Goal: Task Accomplishment & Management: Use online tool/utility

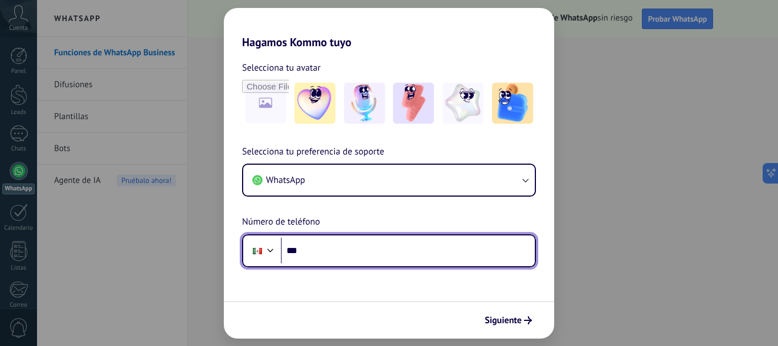
click at [328, 252] on input "***" at bounding box center [408, 250] width 254 height 26
type input "**********"
click at [330, 254] on input "***" at bounding box center [408, 250] width 254 height 26
type input "**********"
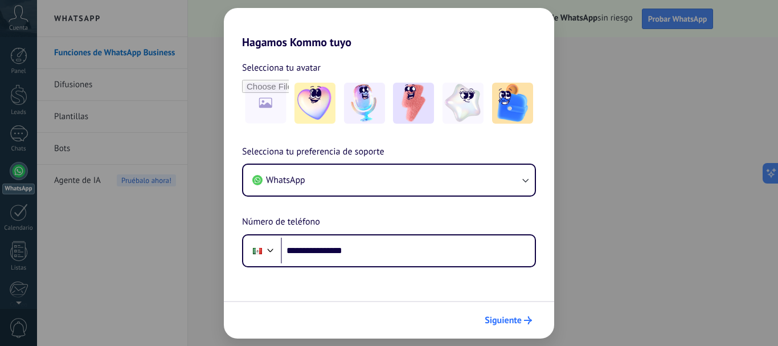
click at [511, 319] on span "Siguiente" at bounding box center [502, 320] width 37 height 8
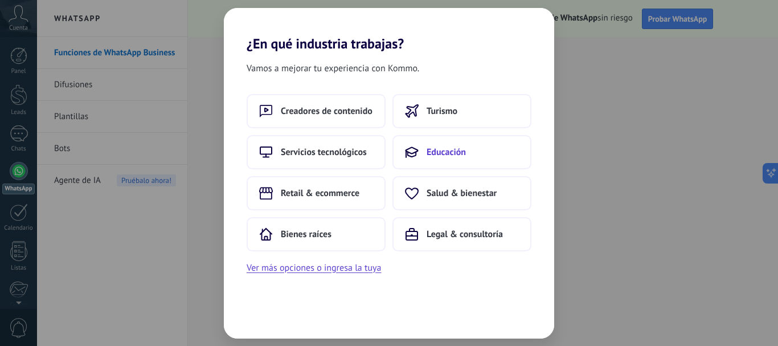
click at [446, 151] on span "Educación" at bounding box center [445, 151] width 39 height 11
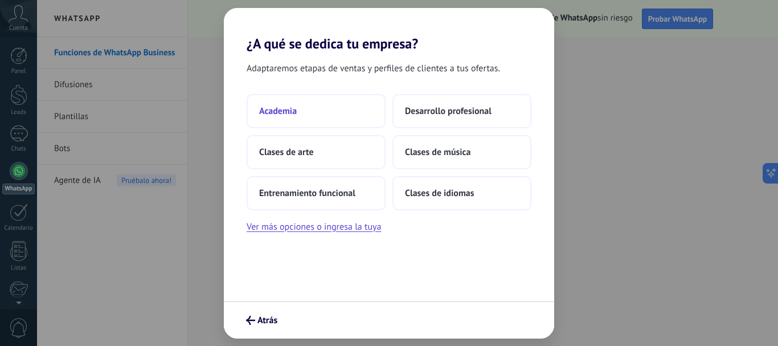
click at [288, 110] on span "Academia" at bounding box center [278, 110] width 38 height 11
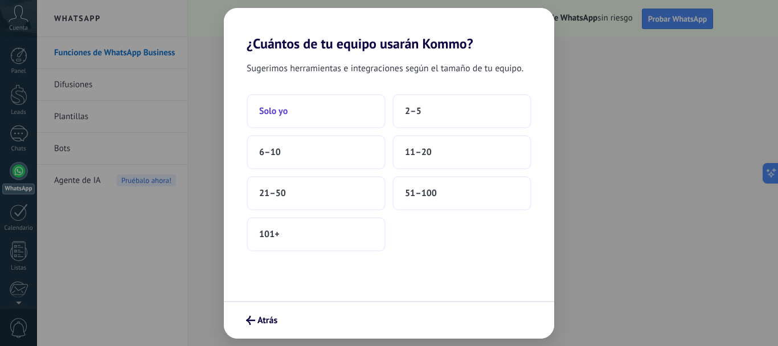
click at [281, 117] on button "Solo yo" at bounding box center [315, 111] width 139 height 34
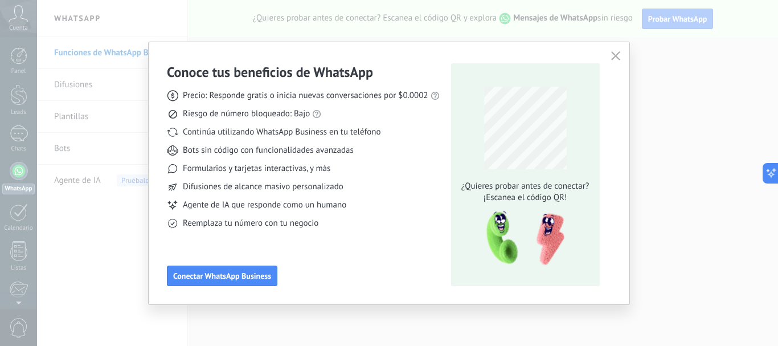
click at [618, 53] on icon "button" at bounding box center [615, 55] width 9 height 9
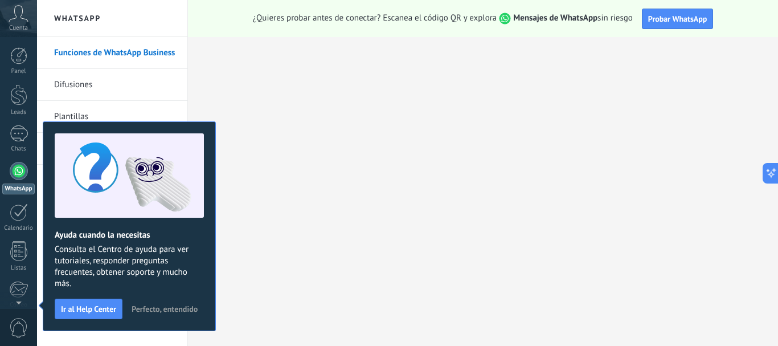
click at [184, 307] on span "Perfecto, entendido" at bounding box center [164, 309] width 66 height 8
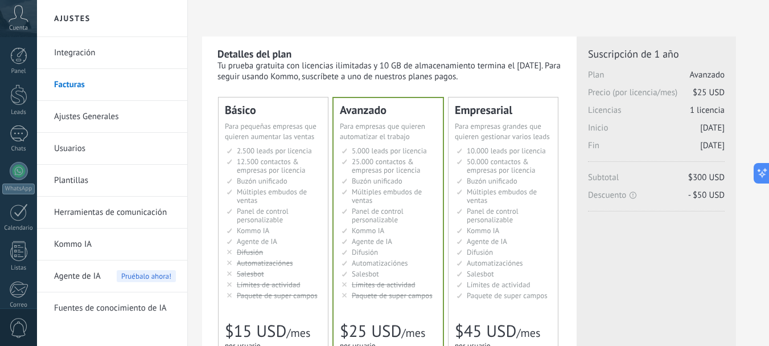
click at [80, 53] on link "Integración" at bounding box center [115, 53] width 122 height 32
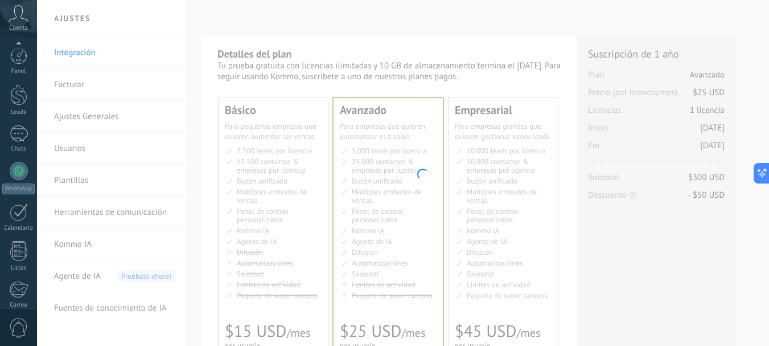
scroll to position [128, 0]
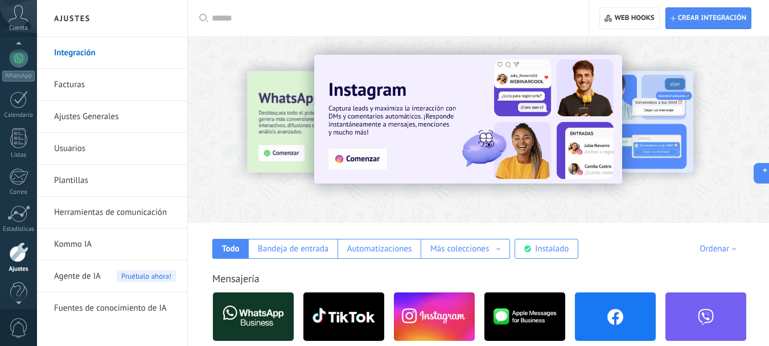
click at [5, 47] on div at bounding box center [18, 45] width 37 height 17
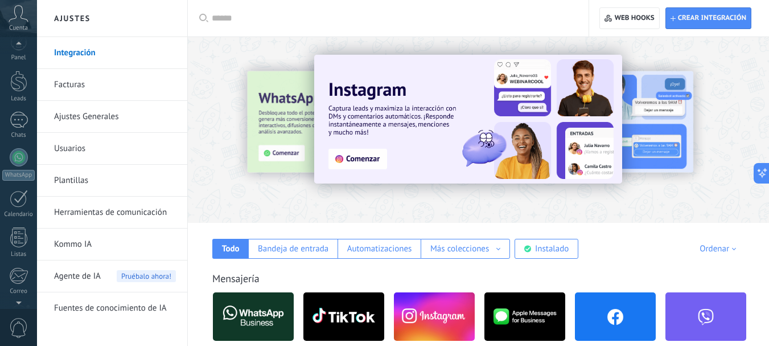
scroll to position [0, 0]
click at [18, 63] on div at bounding box center [18, 55] width 17 height 17
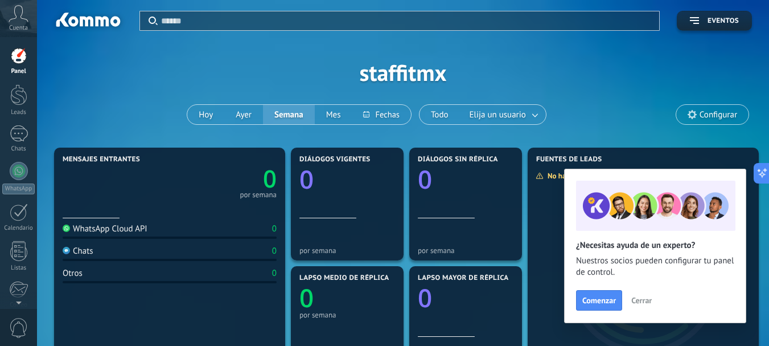
click at [22, 24] on span "Cuenta" at bounding box center [18, 27] width 19 height 7
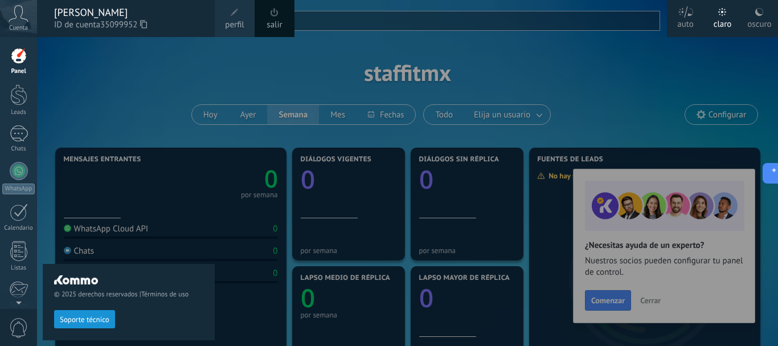
click at [239, 18] on span at bounding box center [234, 12] width 13 height 13
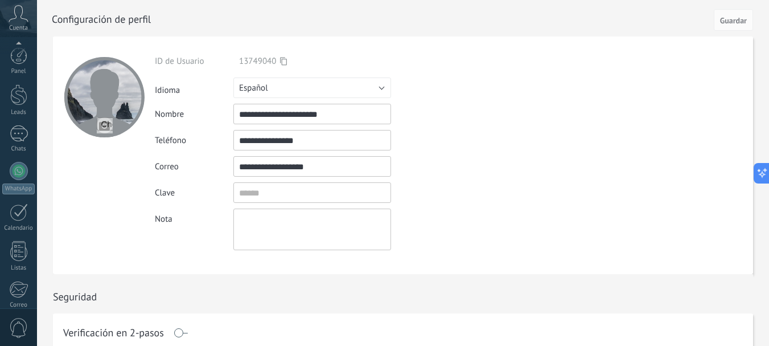
scroll to position [128, 0]
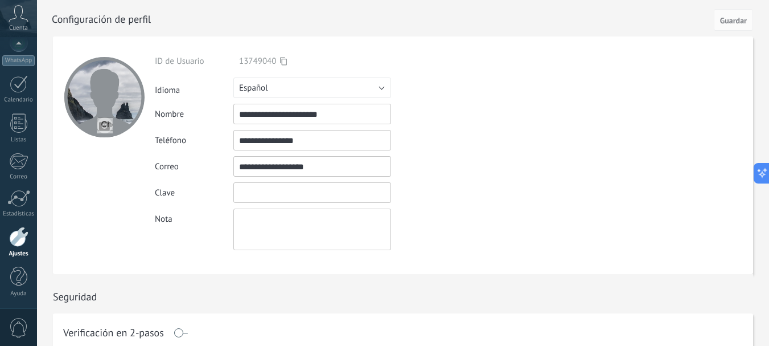
click at [256, 193] on input "textbox" at bounding box center [312, 192] width 158 height 20
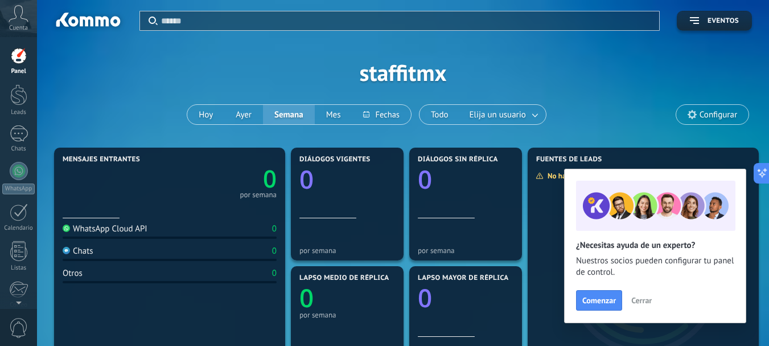
click at [643, 302] on span "Cerrar" at bounding box center [641, 300] width 20 height 8
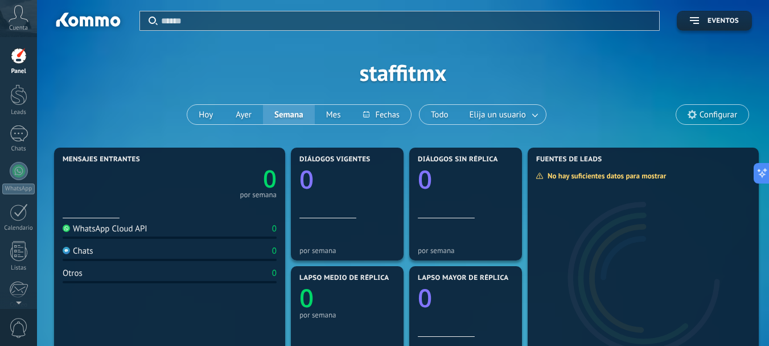
click at [17, 57] on div at bounding box center [18, 55] width 17 height 17
click at [22, 133] on div at bounding box center [19, 133] width 18 height 17
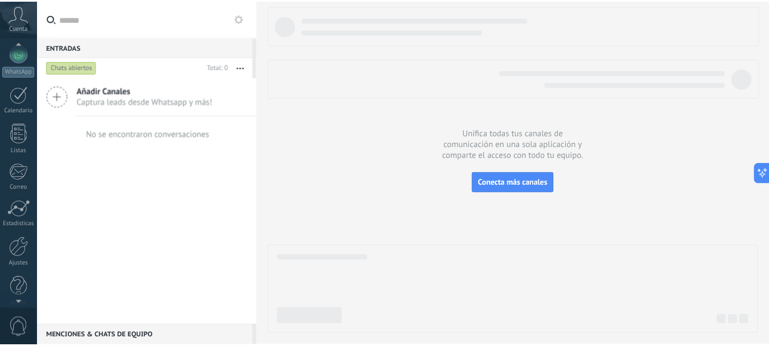
scroll to position [128, 0]
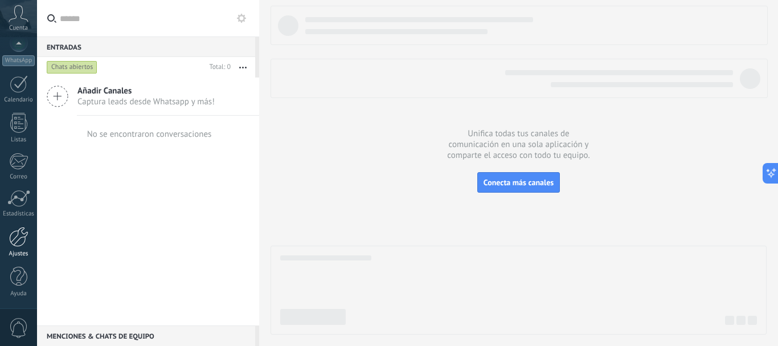
click at [18, 243] on div at bounding box center [18, 237] width 19 height 20
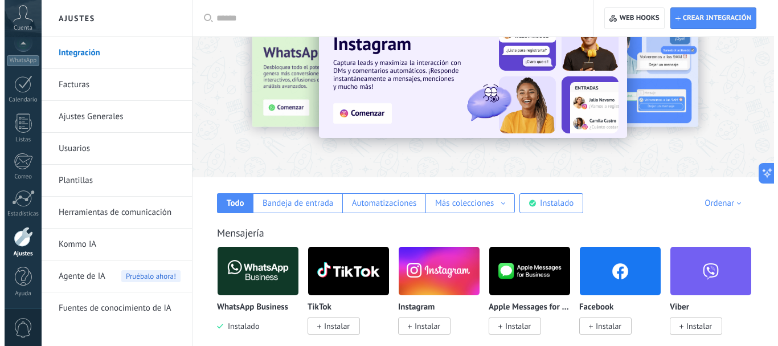
scroll to position [68, 0]
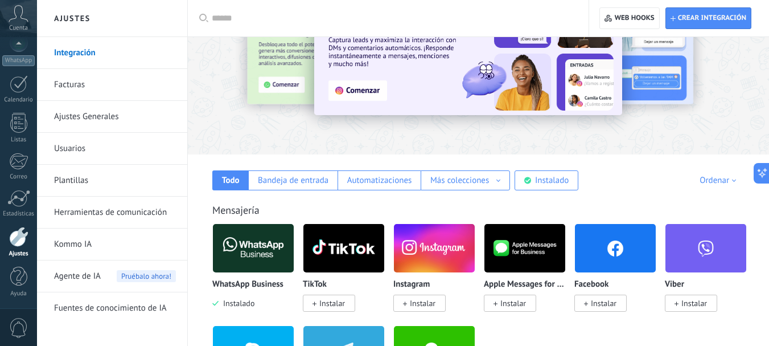
click at [606, 304] on span "Instalar" at bounding box center [604, 303] width 26 height 10
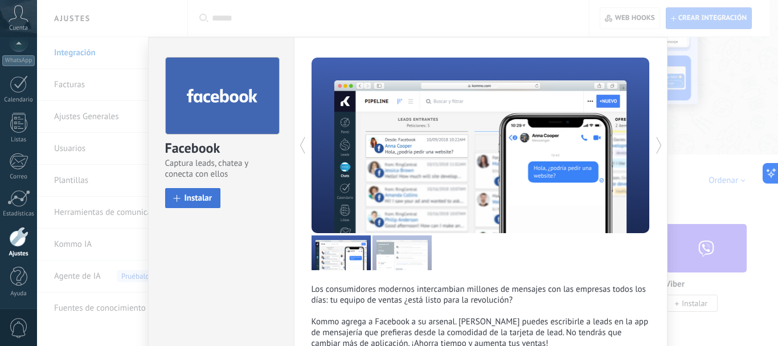
click at [191, 195] on span "Instalar" at bounding box center [198, 198] width 28 height 9
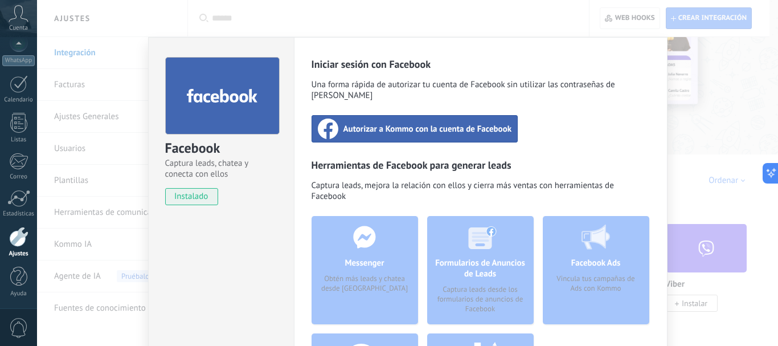
click at [447, 123] on span "Autorizar a Kommo con la cuenta de Facebook" at bounding box center [427, 128] width 168 height 11
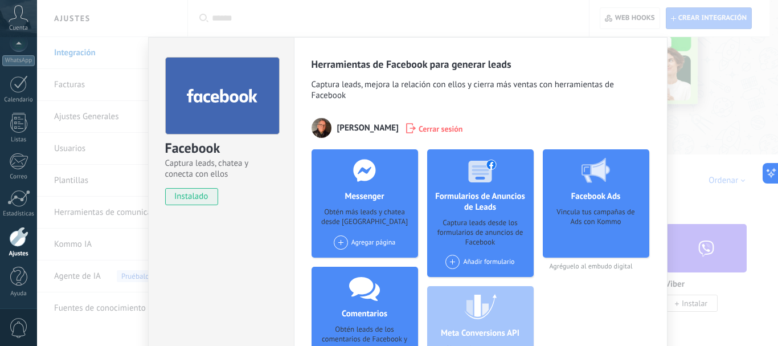
click at [340, 240] on span at bounding box center [341, 242] width 14 height 14
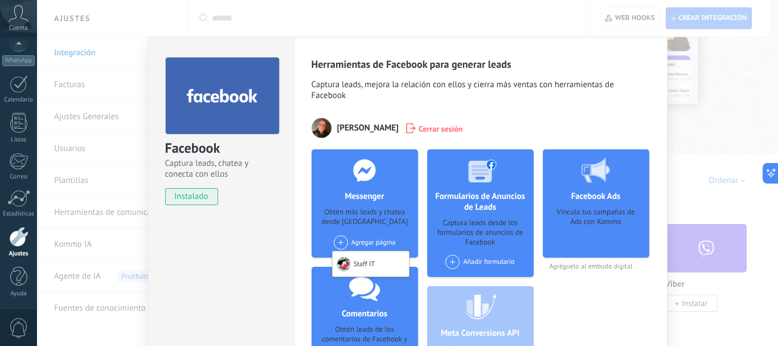
click at [361, 212] on div "Obtén más leads y chatea desde [GEOGRAPHIC_DATA]" at bounding box center [364, 217] width 88 height 20
click at [339, 243] on span at bounding box center [341, 242] width 14 height 14
click at [355, 261] on div "Staff IT" at bounding box center [370, 263] width 76 height 25
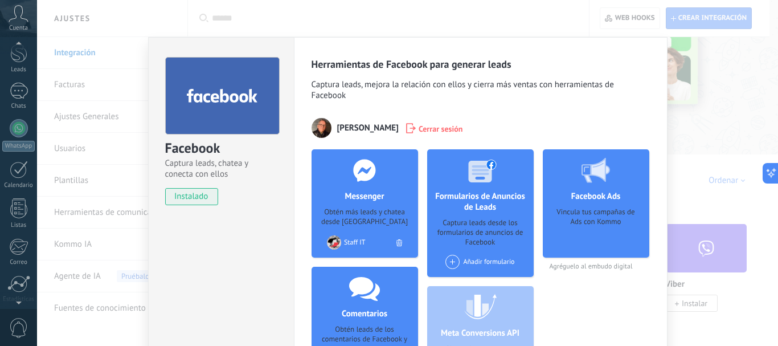
scroll to position [0, 0]
click at [15, 137] on div at bounding box center [19, 133] width 18 height 17
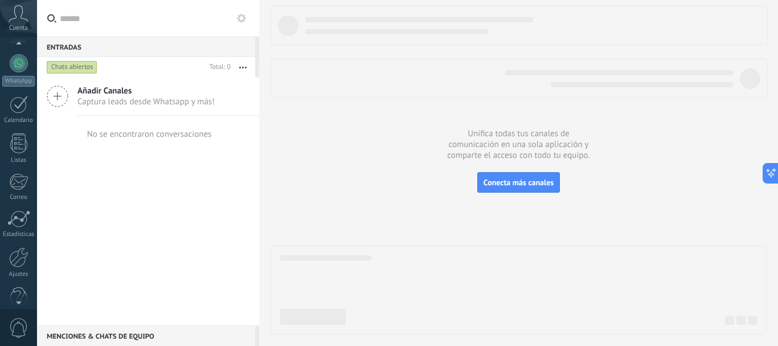
scroll to position [128, 0]
click at [23, 243] on div at bounding box center [18, 237] width 19 height 20
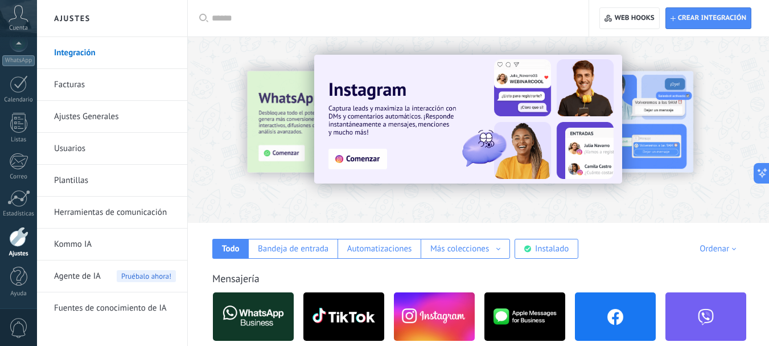
click at [631, 307] on img at bounding box center [615, 316] width 81 height 55
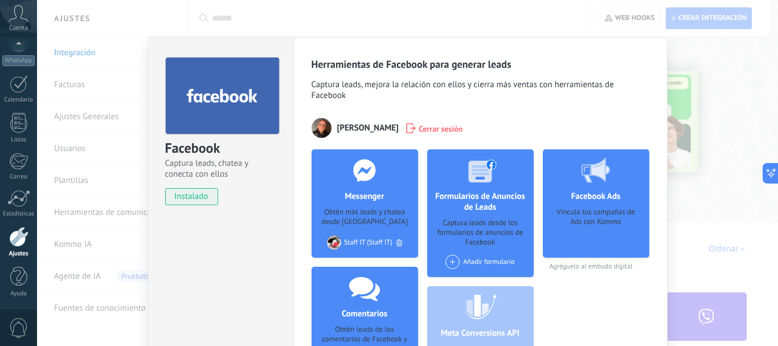
click at [381, 200] on h4 "Messenger" at bounding box center [364, 196] width 45 height 11
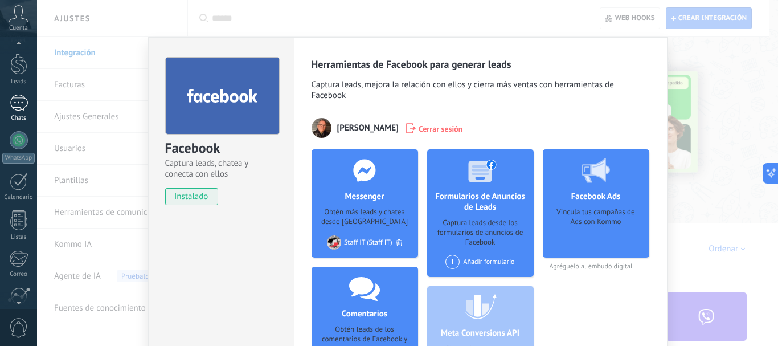
scroll to position [20, 0]
click at [18, 86] on link "Leads" at bounding box center [18, 80] width 37 height 32
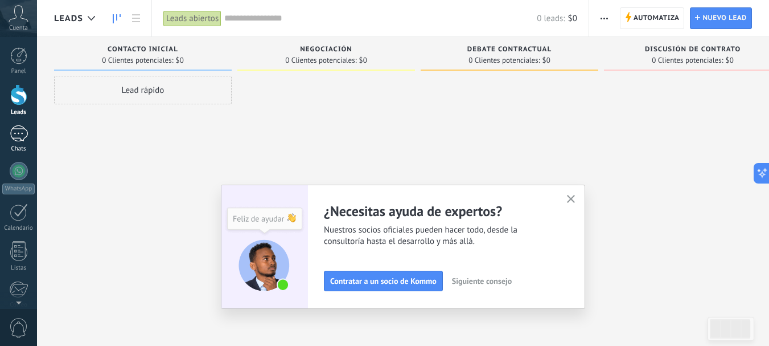
click at [15, 135] on div at bounding box center [19, 133] width 18 height 17
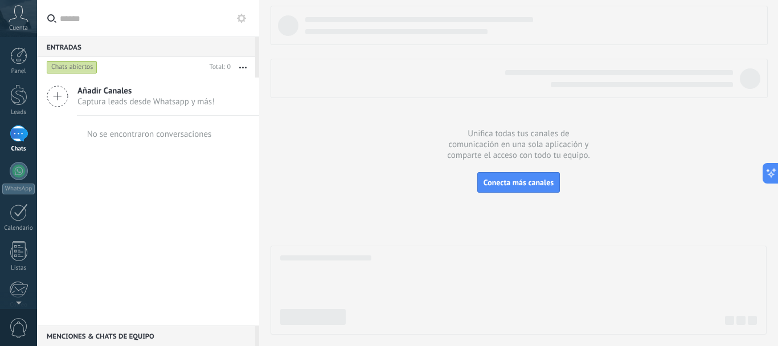
click at [87, 67] on div "Chats abiertos" at bounding box center [72, 67] width 51 height 14
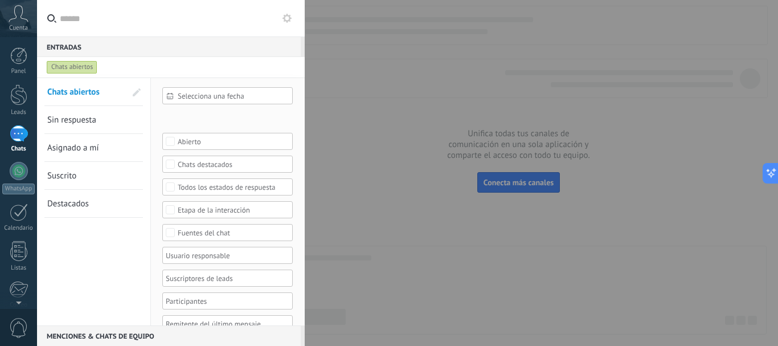
click at [87, 67] on div "Chats abiertos" at bounding box center [72, 67] width 51 height 14
click at [17, 55] on div at bounding box center [18, 55] width 17 height 17
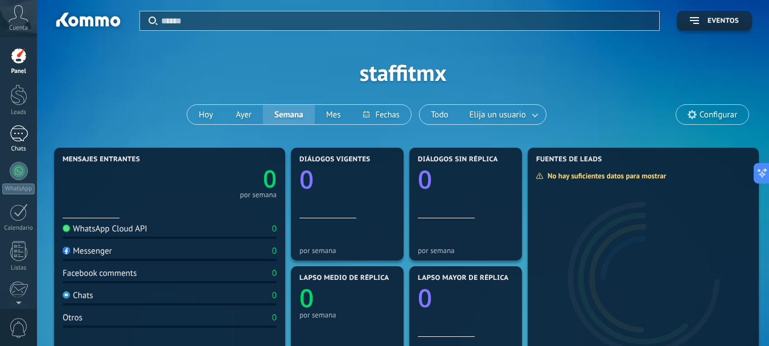
click at [18, 135] on div at bounding box center [19, 133] width 18 height 17
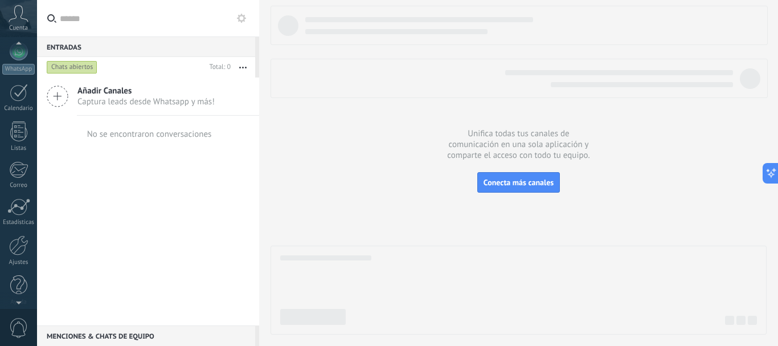
scroll to position [128, 0]
click at [17, 245] on div at bounding box center [18, 237] width 19 height 20
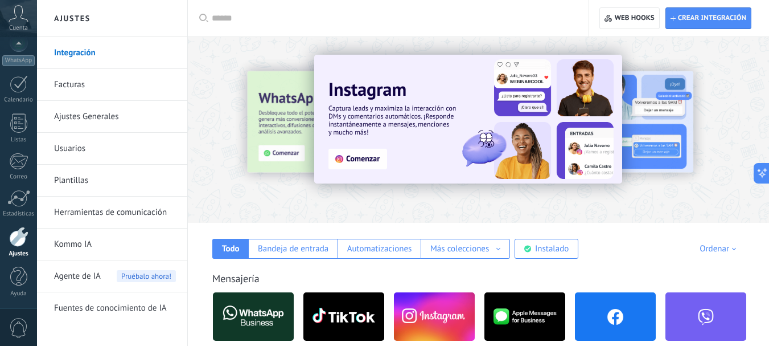
click at [616, 310] on img at bounding box center [615, 316] width 81 height 55
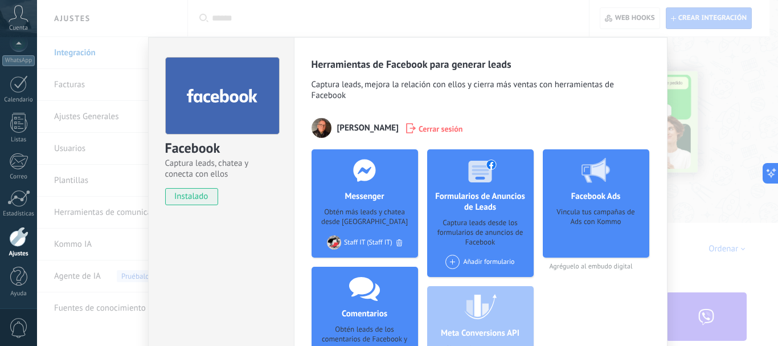
click at [372, 173] on use at bounding box center [364, 170] width 22 height 22
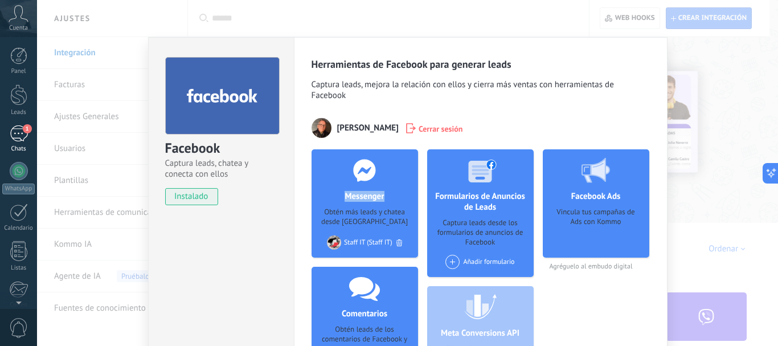
click at [17, 136] on div "1" at bounding box center [19, 133] width 18 height 17
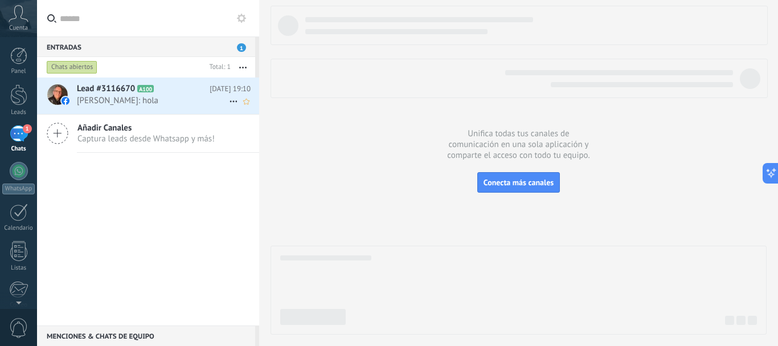
click at [95, 94] on span "Lead #3116670" at bounding box center [106, 88] width 58 height 11
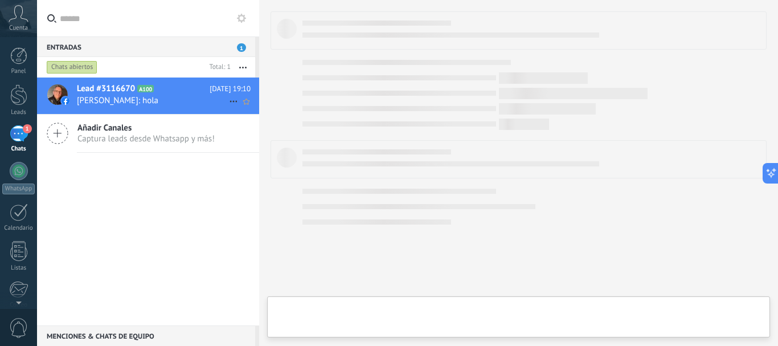
click at [95, 94] on span "Lead #3116670" at bounding box center [106, 88] width 58 height 11
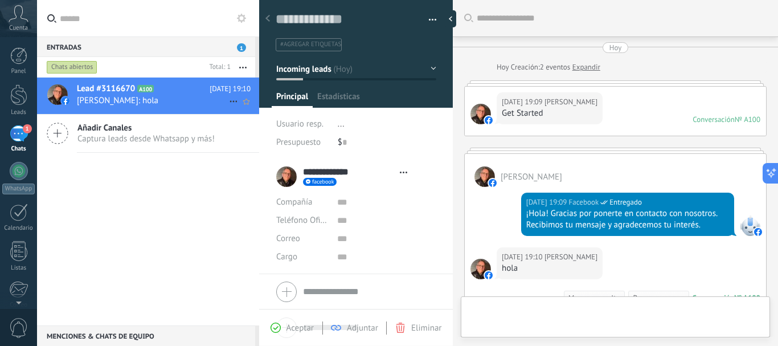
click at [95, 94] on span "Lead #3116670" at bounding box center [106, 88] width 58 height 11
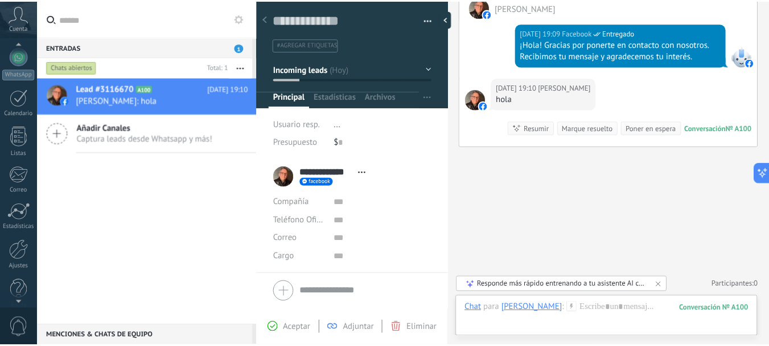
scroll to position [128, 0]
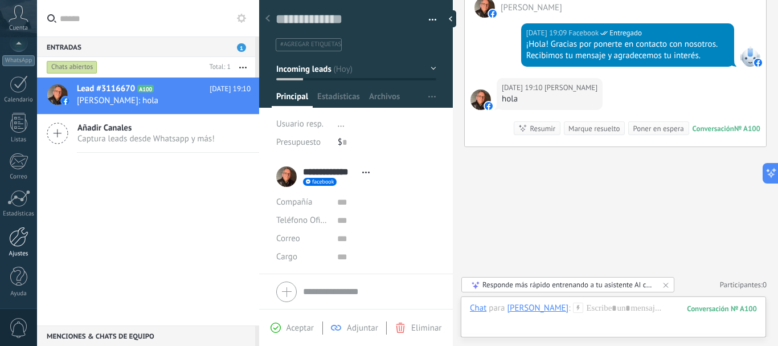
click at [19, 236] on div at bounding box center [18, 237] width 19 height 20
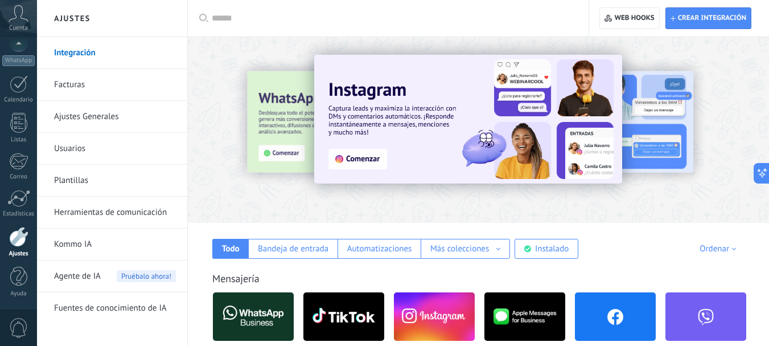
click at [78, 178] on link "Plantillas" at bounding box center [115, 181] width 122 height 32
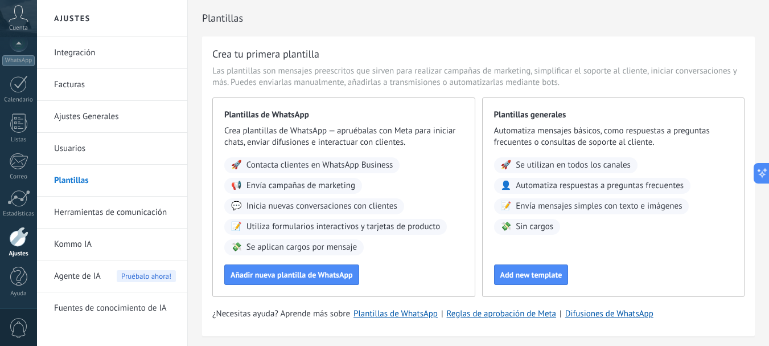
click at [157, 206] on link "Herramientas de comunicación" at bounding box center [115, 212] width 122 height 32
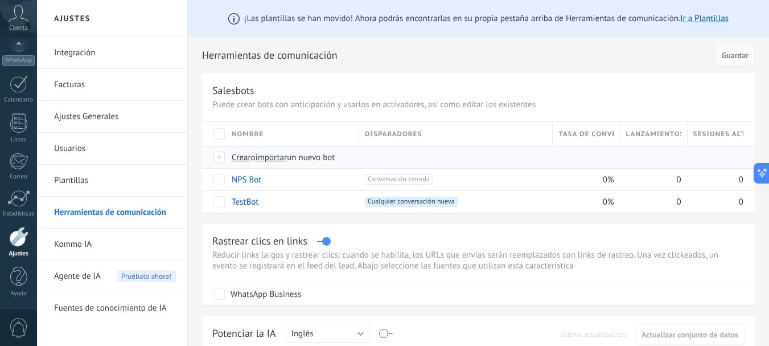
click at [245, 155] on span "Crear" at bounding box center [241, 157] width 19 height 11
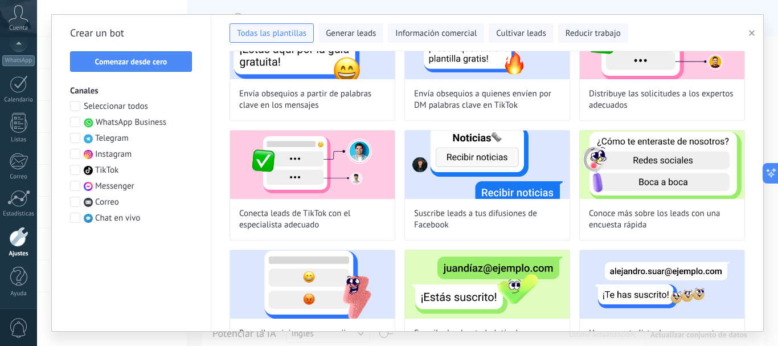
scroll to position [683, 0]
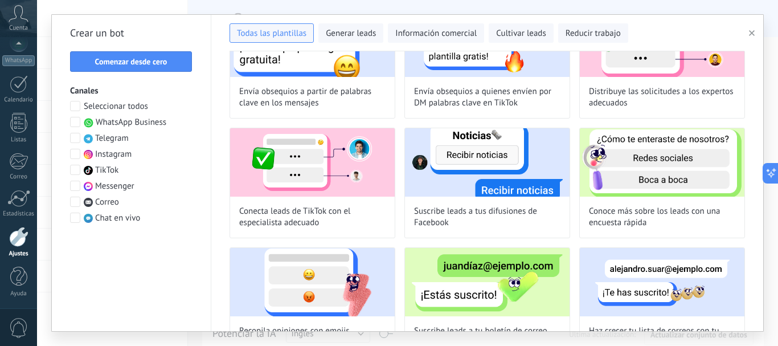
click at [75, 102] on span at bounding box center [75, 106] width 10 height 10
click at [130, 59] on span "Comenzar desde cero" at bounding box center [131, 61] width 72 height 8
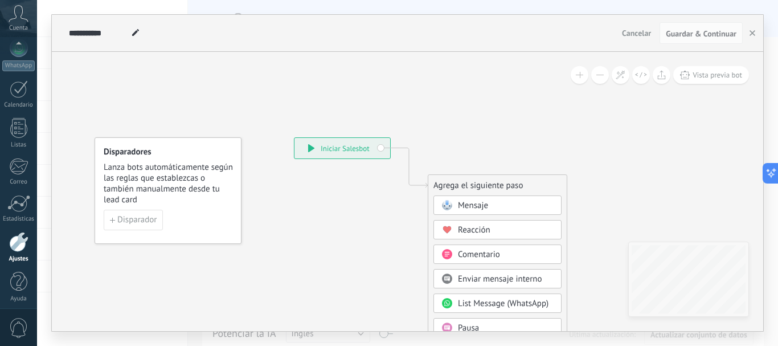
scroll to position [128, 0]
click at [20, 240] on div at bounding box center [18, 237] width 19 height 20
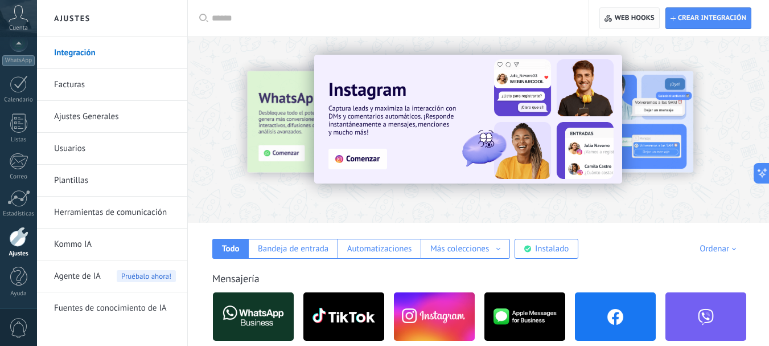
click at [638, 16] on span "Web hooks 0" at bounding box center [635, 18] width 40 height 9
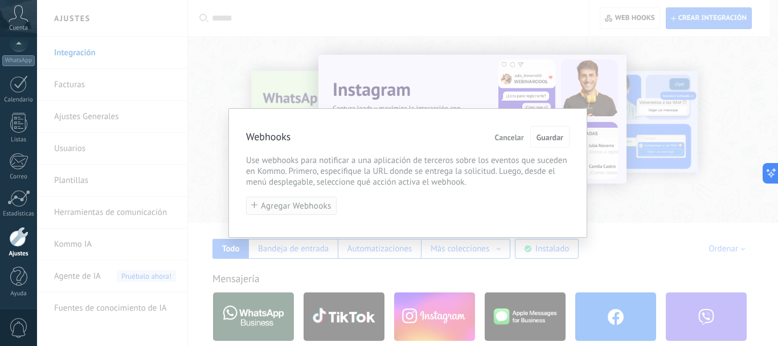
click at [307, 207] on span "Agregar Webhooks" at bounding box center [296, 206] width 71 height 9
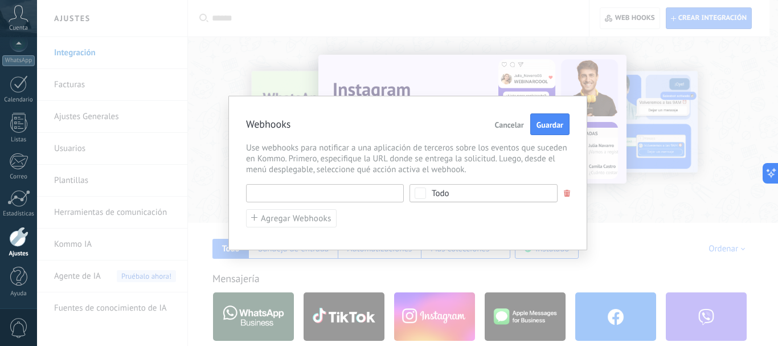
click at [287, 196] on input "text" at bounding box center [325, 193] width 158 height 18
type input "*"
paste input "**********"
type input "**********"
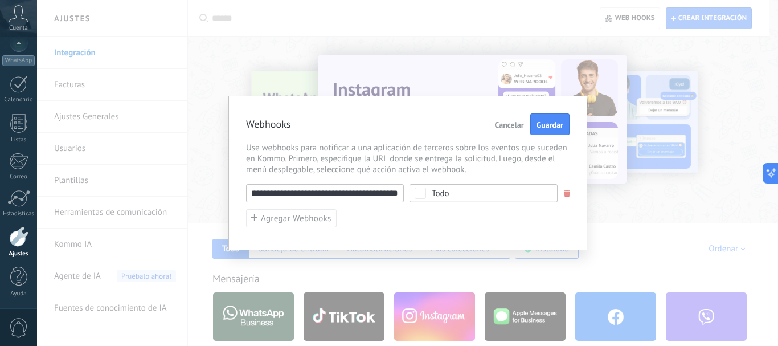
scroll to position [0, 0]
click at [490, 193] on span "Todo" at bounding box center [486, 193] width 111 height 9
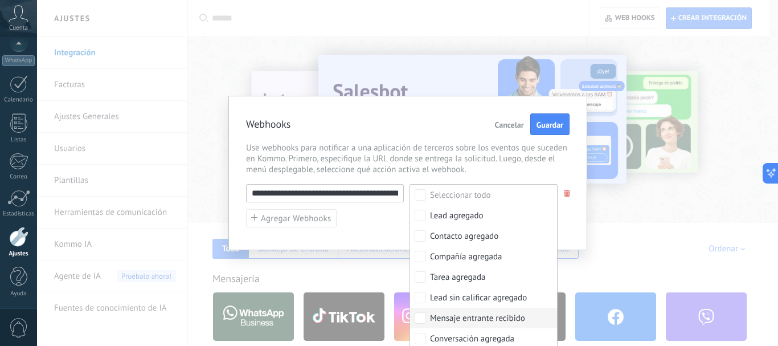
click at [486, 317] on div "Mensaje entrante recibido" at bounding box center [477, 318] width 95 height 11
click at [607, 243] on div "**********" at bounding box center [407, 173] width 741 height 346
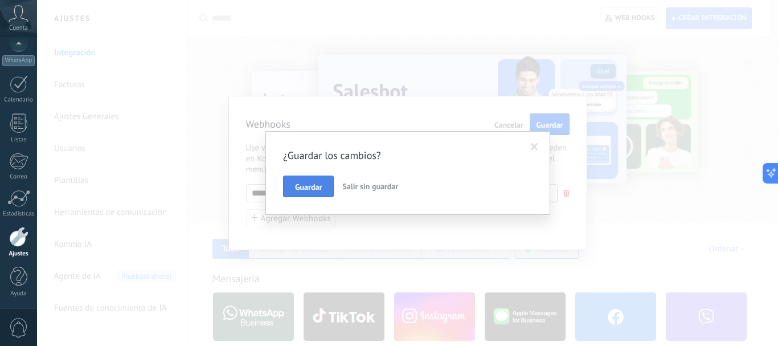
click at [320, 183] on span "Guardar" at bounding box center [308, 187] width 27 height 8
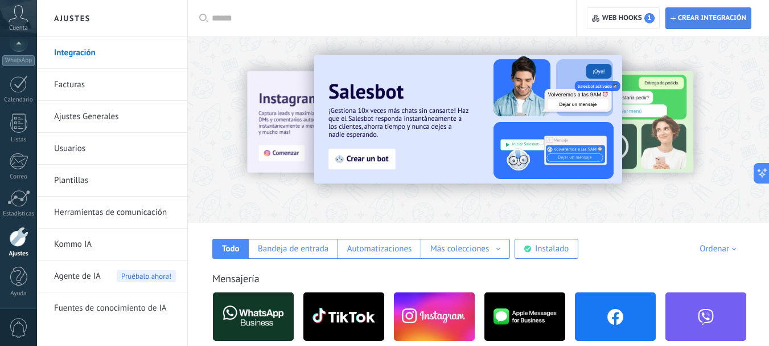
click at [698, 19] on span "Crear integración" at bounding box center [712, 18] width 68 height 9
type textarea "**********"
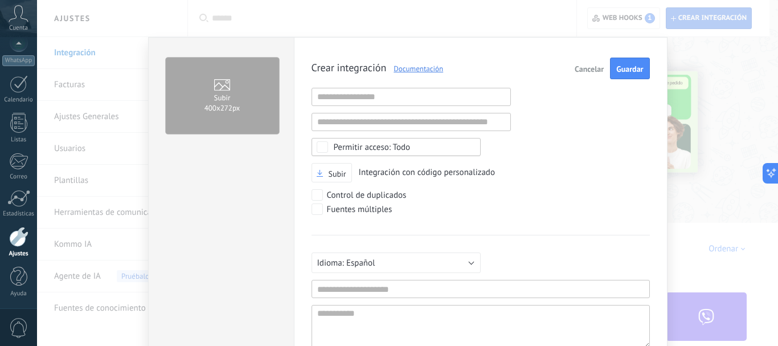
scroll to position [11, 0]
click at [15, 245] on div at bounding box center [18, 237] width 19 height 20
click at [18, 243] on div at bounding box center [18, 237] width 19 height 20
click at [582, 69] on span "Cancelar" at bounding box center [588, 69] width 29 height 8
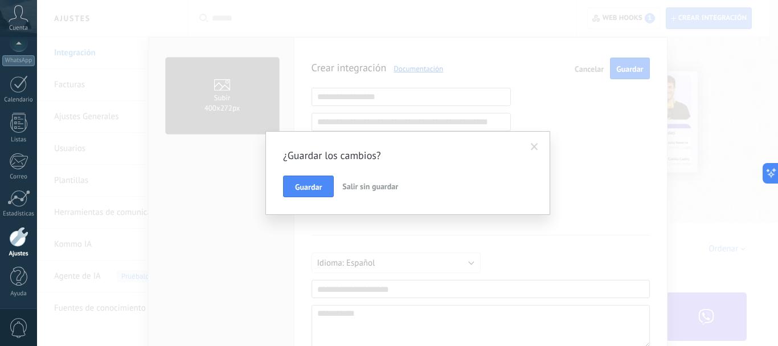
click at [365, 186] on span "Salir sin guardar" at bounding box center [370, 186] width 56 height 10
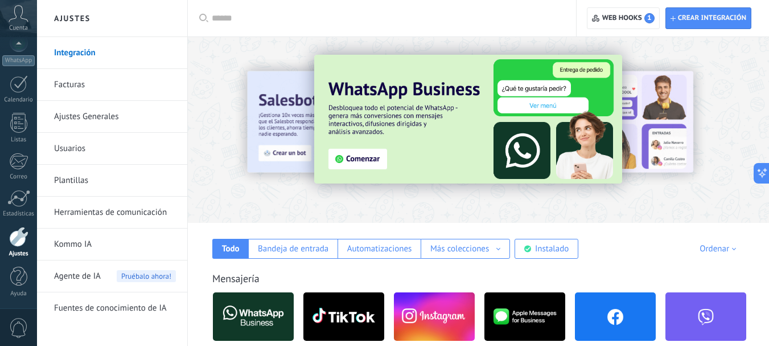
click at [27, 237] on div at bounding box center [18, 237] width 19 height 20
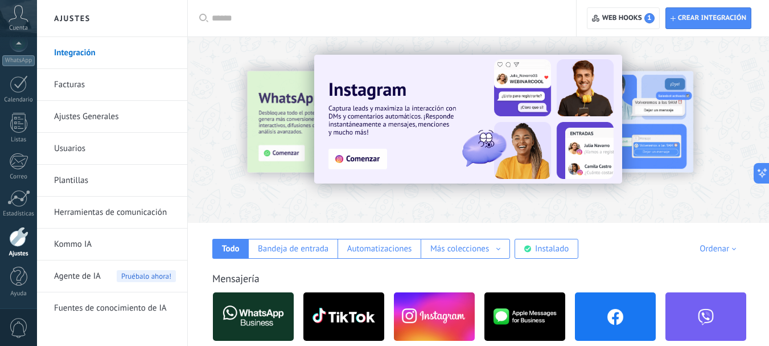
click at [87, 54] on link "Integración" at bounding box center [115, 53] width 122 height 32
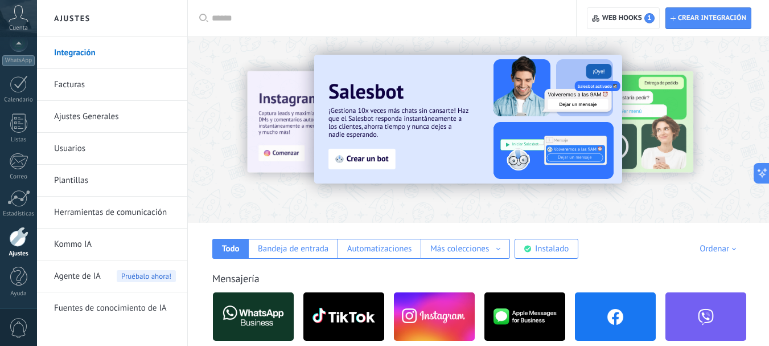
click at [87, 54] on link "Integración" at bounding box center [115, 53] width 122 height 32
click at [694, 19] on span "Crear integración" at bounding box center [712, 18] width 68 height 9
type textarea "**********"
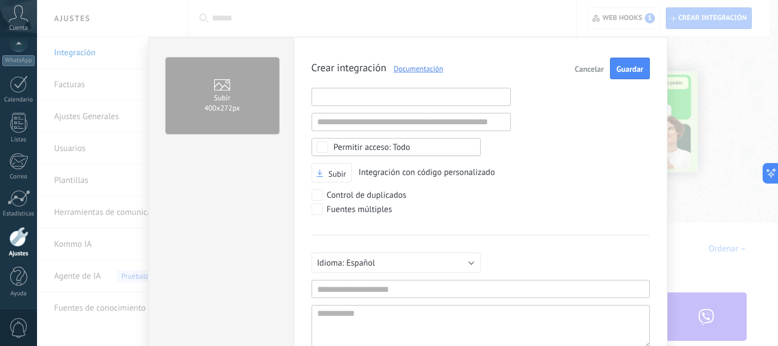
click at [377, 97] on input "text" at bounding box center [410, 97] width 199 height 18
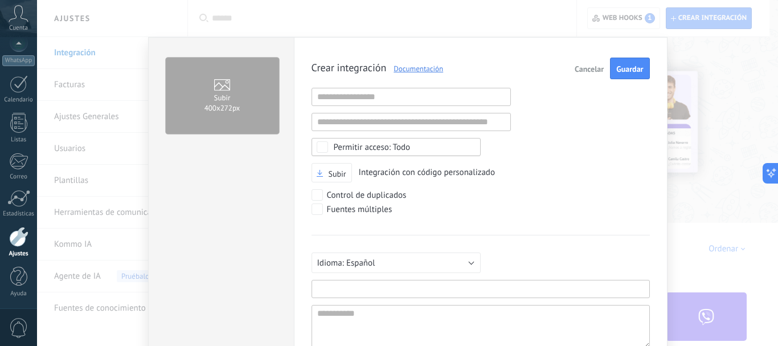
click at [344, 288] on input "text" at bounding box center [480, 289] width 338 height 18
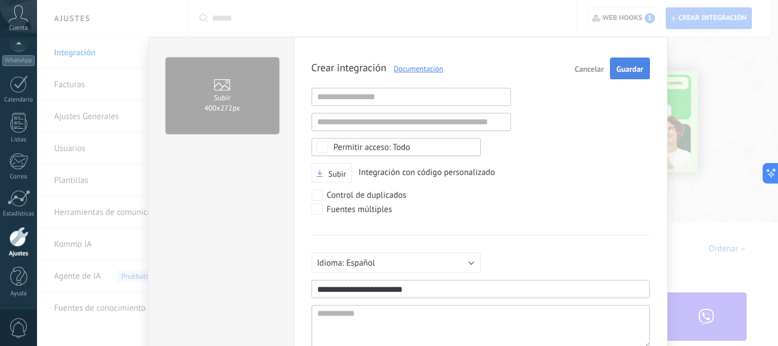
type input "**********"
click at [635, 63] on button "Guardar" at bounding box center [629, 68] width 39 height 22
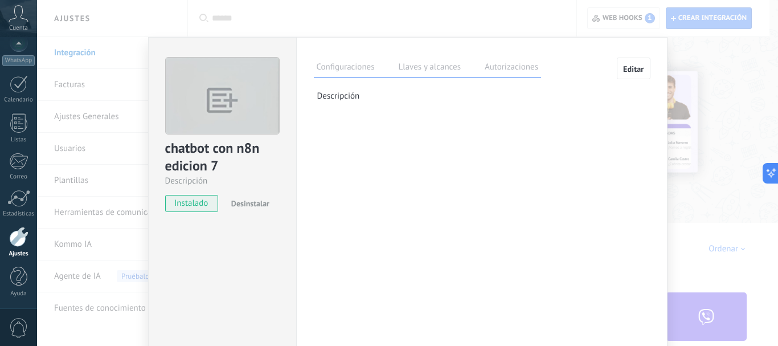
click at [428, 65] on label "Llaves y alcances" at bounding box center [430, 68] width 68 height 17
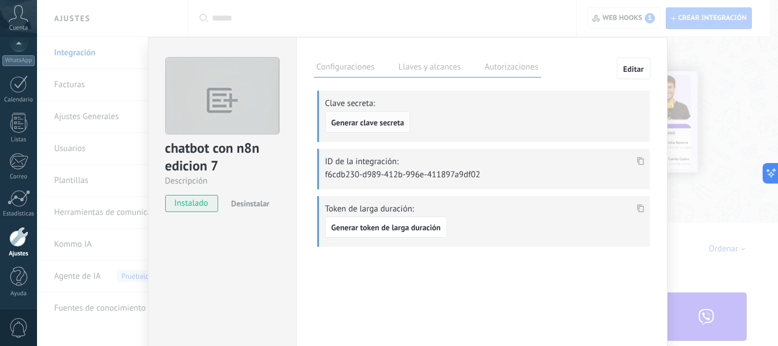
click at [369, 121] on span "Generar clave secreta" at bounding box center [367, 122] width 73 height 8
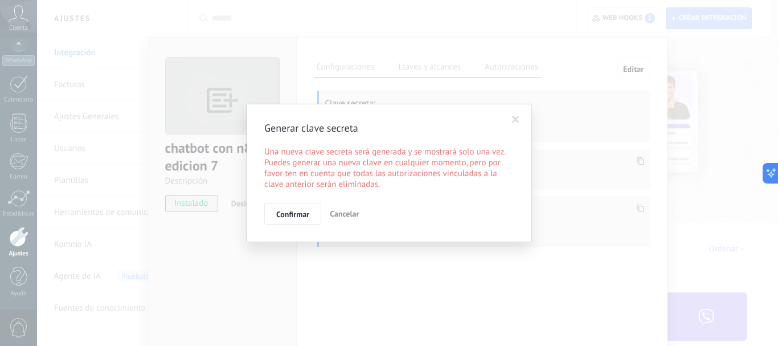
click at [357, 214] on span "Cancelar" at bounding box center [344, 213] width 29 height 10
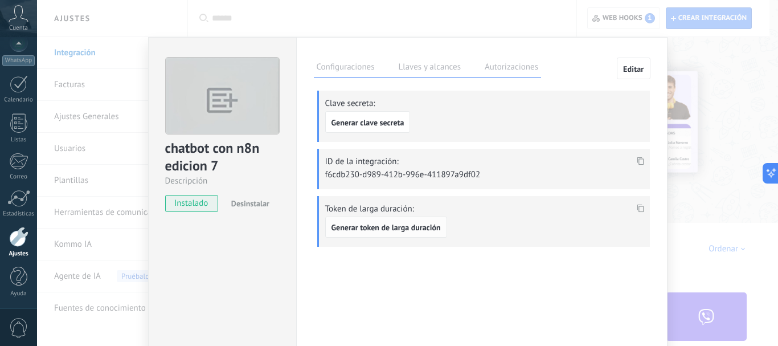
click at [432, 228] on span "Generar token de larga duración" at bounding box center [385, 227] width 109 height 8
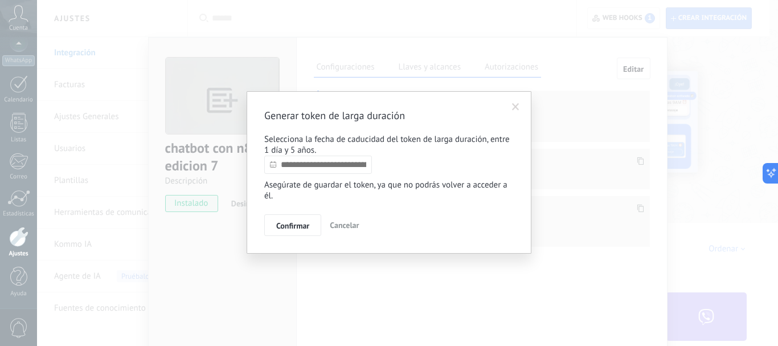
click at [275, 167] on icon at bounding box center [273, 164] width 6 height 6
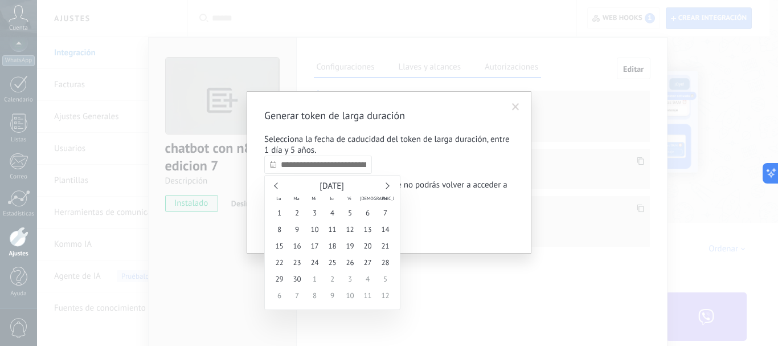
click at [387, 184] on link at bounding box center [386, 185] width 6 height 6
type input "**********"
click at [385, 211] on span "7" at bounding box center [385, 212] width 18 height 17
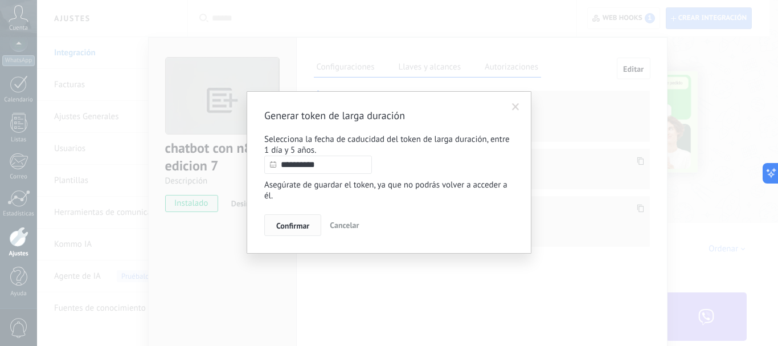
click at [303, 227] on span "Confirmar" at bounding box center [292, 225] width 33 height 8
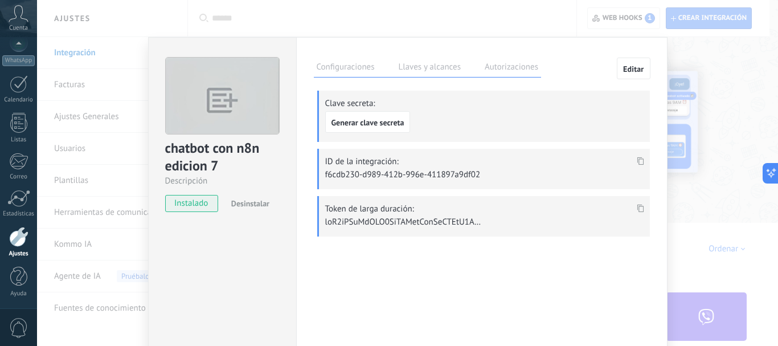
click at [638, 207] on icon at bounding box center [639, 208] width 7 height 8
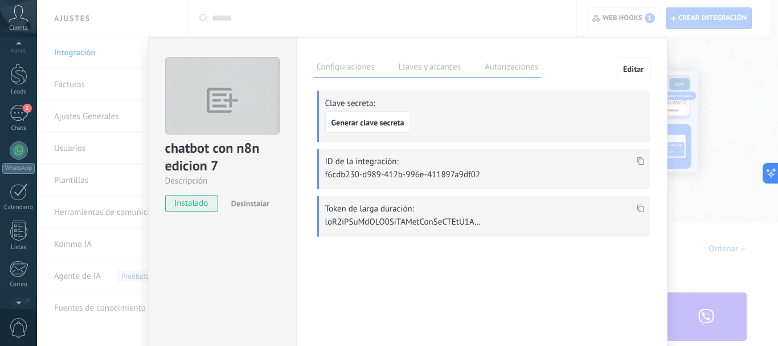
scroll to position [0, 0]
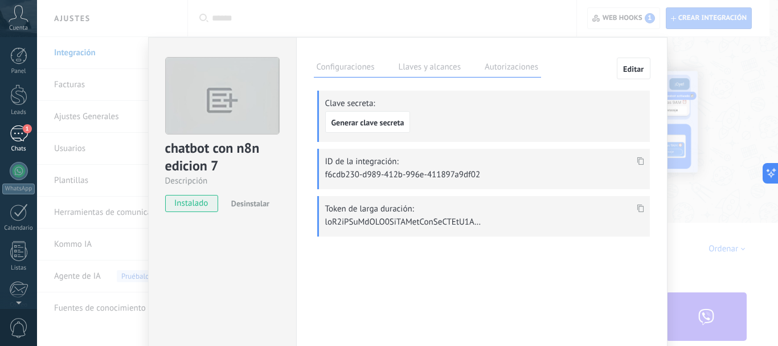
click at [14, 130] on div "1" at bounding box center [19, 133] width 18 height 17
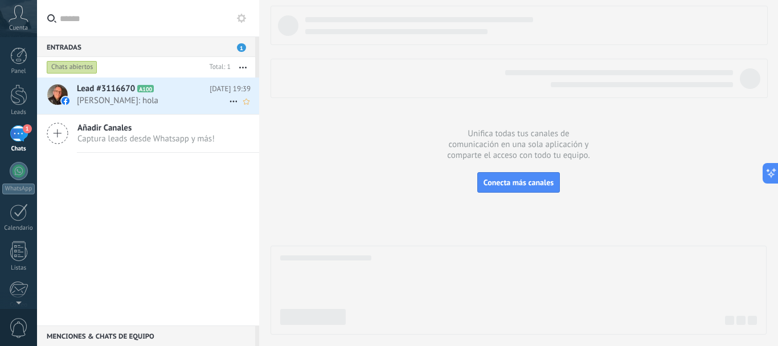
drag, startPoint x: 81, startPoint y: 75, endPoint x: 94, endPoint y: 90, distance: 19.8
click at [94, 90] on div "Chats abiertos Total: 1 Silenciar Acciones múltiples Ordenar Más recientes Larg…" at bounding box center [148, 191] width 222 height 268
click at [94, 90] on span "Lead #3116670" at bounding box center [106, 88] width 58 height 11
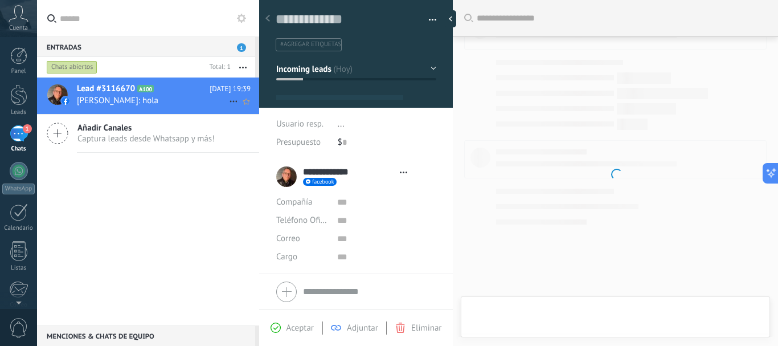
scroll to position [143, 0]
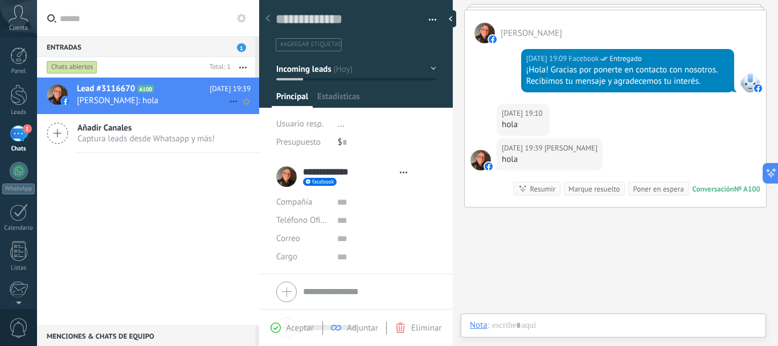
type textarea "**********"
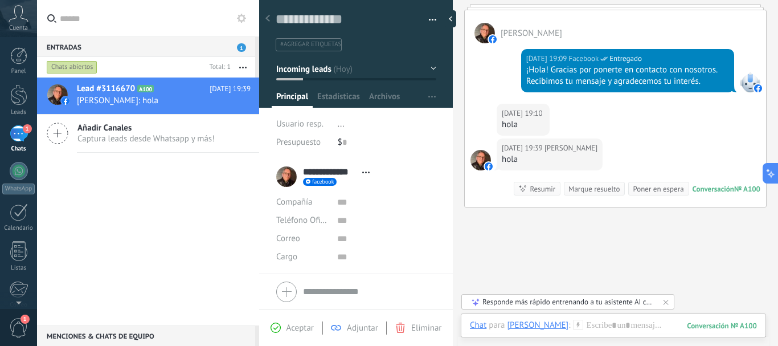
click at [68, 191] on div "Lead #3116670 A100 [DATE] 19:39 [PERSON_NAME]: hola Añadir Canales Captura lead…" at bounding box center [148, 201] width 222 height 248
